Goal: Find specific page/section: Find specific page/section

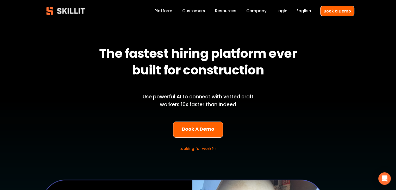
click at [264, 12] on link "Company" at bounding box center [257, 11] width 20 height 7
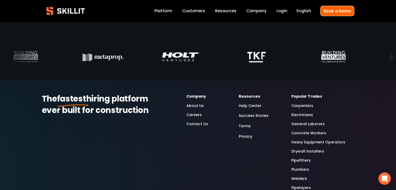
scroll to position [1584, 0]
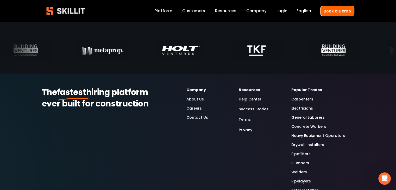
drag, startPoint x: 385, startPoint y: 33, endPoint x: 380, endPoint y: 35, distance: 5.5
drag, startPoint x: 380, startPoint y: 35, endPoint x: 251, endPoint y: 164, distance: 181.9
click at [251, 164] on div "The fastest hiring platform ever built for construction Company About Us Career…" at bounding box center [198, 148] width 396 height 122
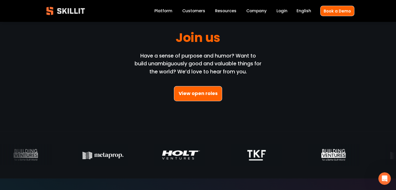
scroll to position [1474, 0]
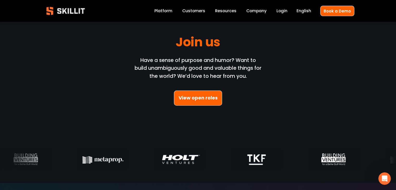
click at [210, 98] on link "View open roles" at bounding box center [198, 98] width 48 height 15
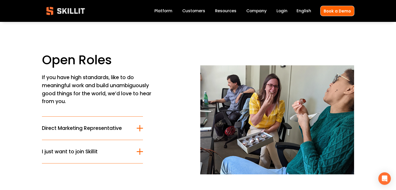
click at [141, 131] on div at bounding box center [140, 128] width 6 height 6
